Goal: Task Accomplishment & Management: Use online tool/utility

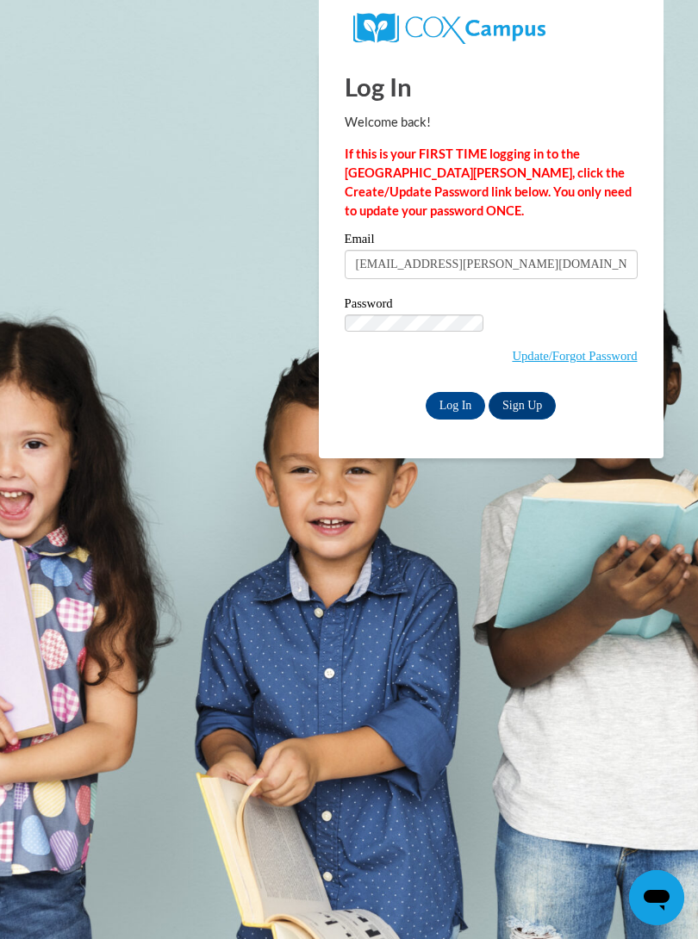
type input "daenesha.plummer@yahoo.com"
click at [426, 392] on input "Log In" at bounding box center [456, 406] width 60 height 28
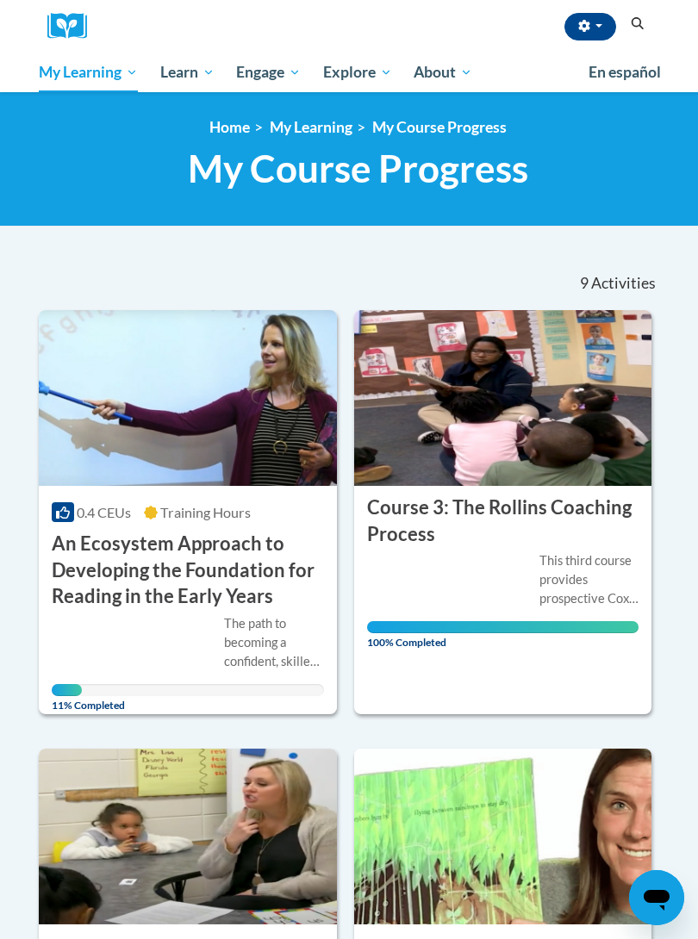
click at [0, 0] on span "My Course Progress" at bounding box center [0, 0] width 0 height 0
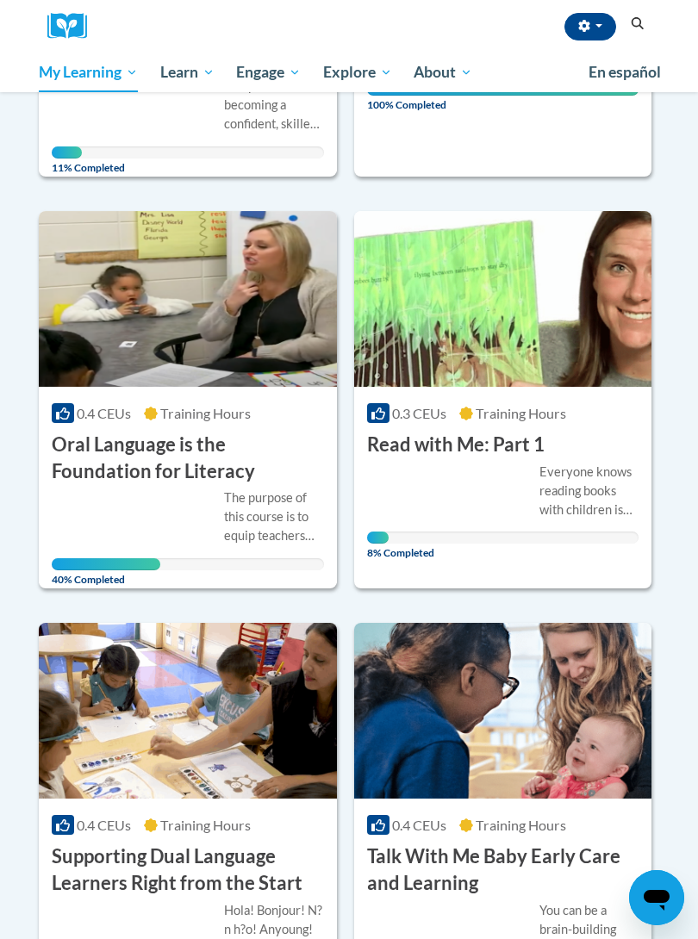
scroll to position [529, 0]
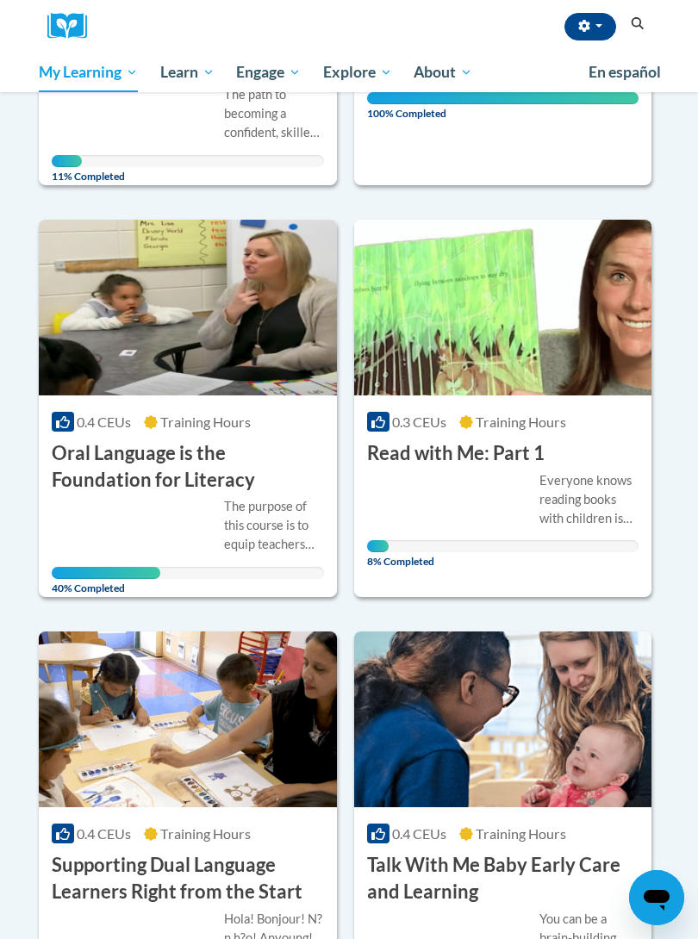
click at [477, 277] on img at bounding box center [503, 308] width 298 height 176
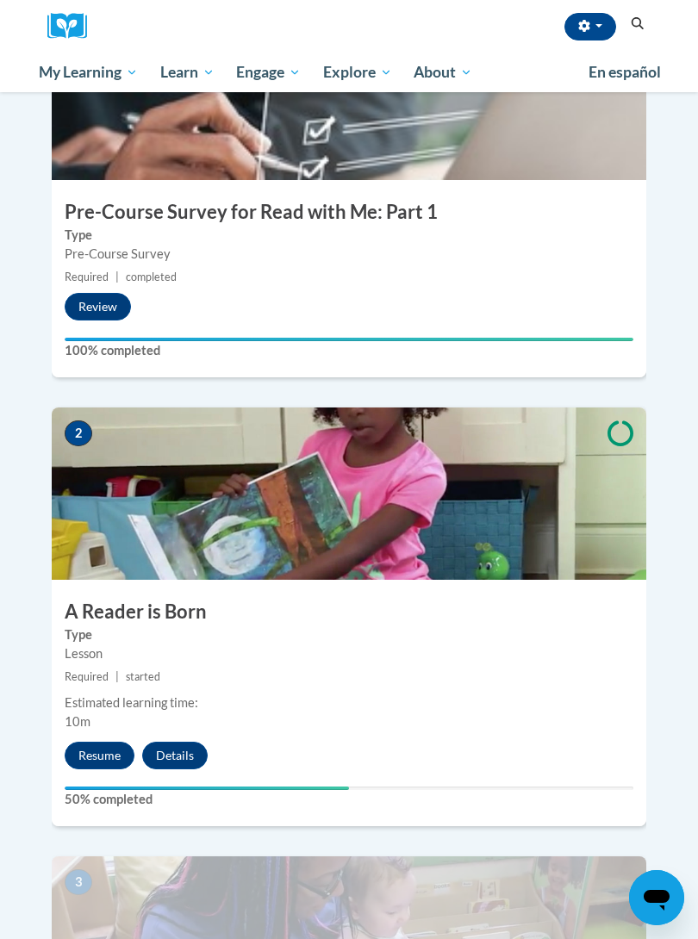
scroll to position [570, 0]
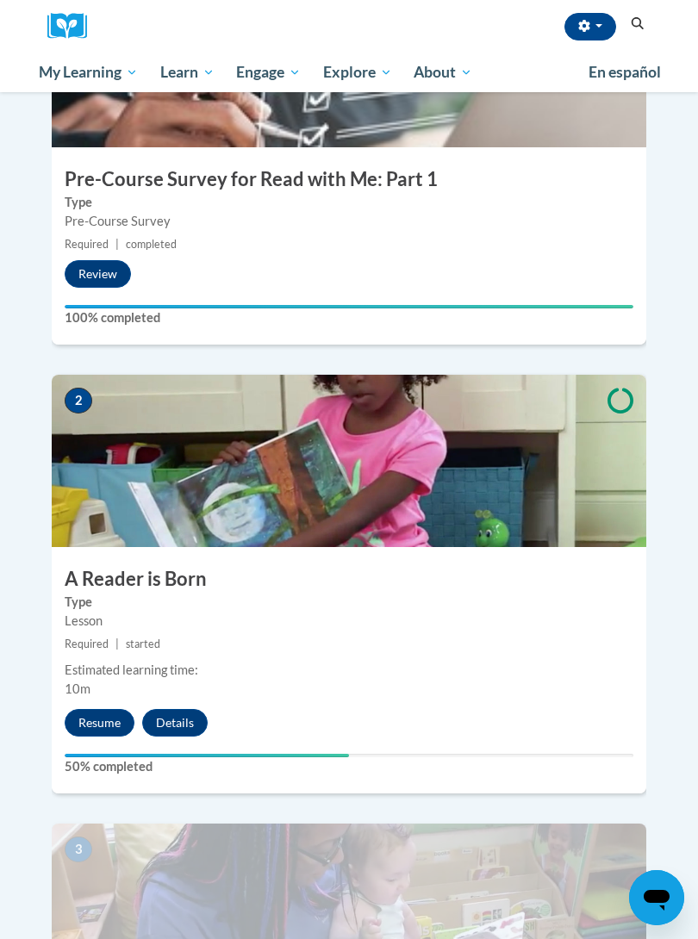
click at [89, 709] on button "Resume" at bounding box center [100, 723] width 70 height 28
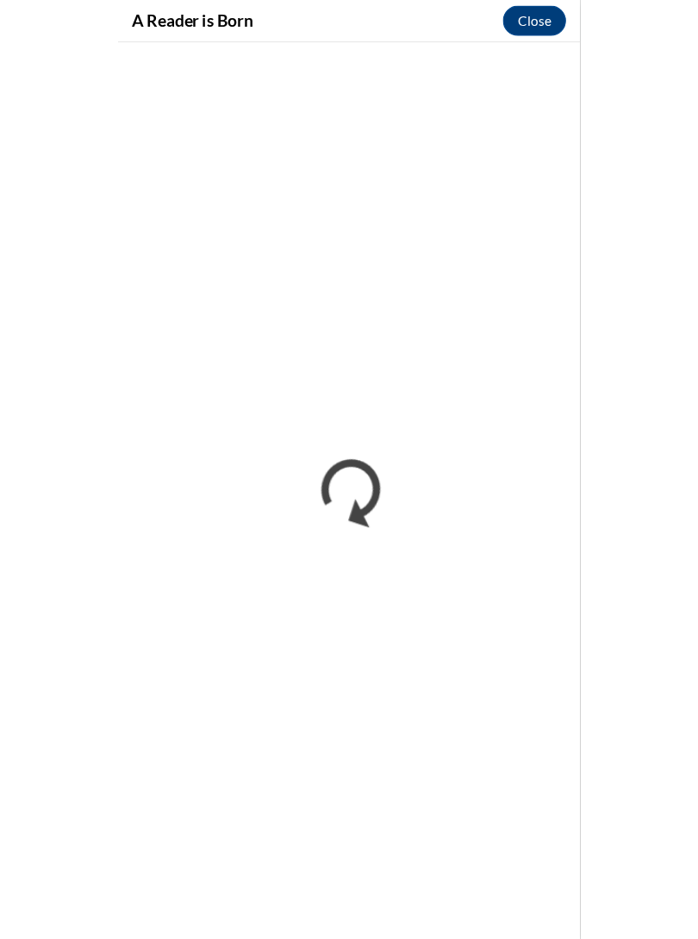
scroll to position [596, 0]
